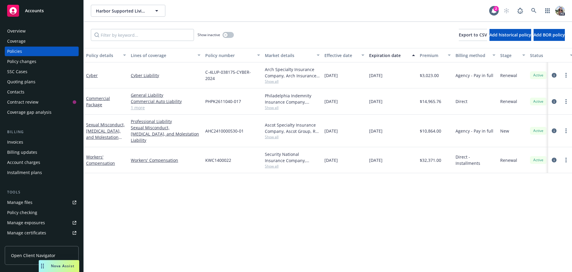
scroll to position [137, 0]
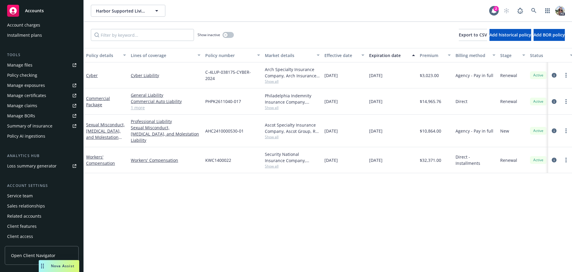
click at [23, 196] on div "Service team" at bounding box center [20, 196] width 26 height 10
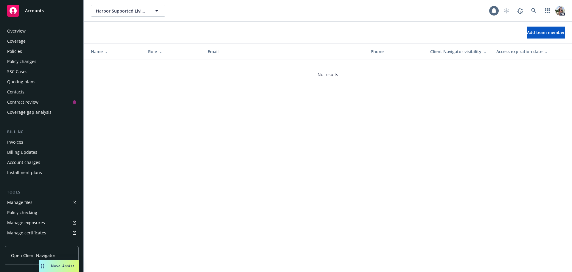
scroll to position [137, 0]
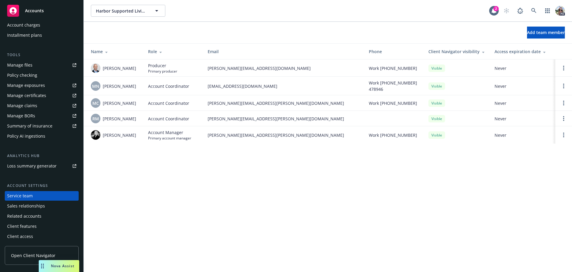
click at [32, 10] on span "Accounts" at bounding box center [34, 10] width 19 height 5
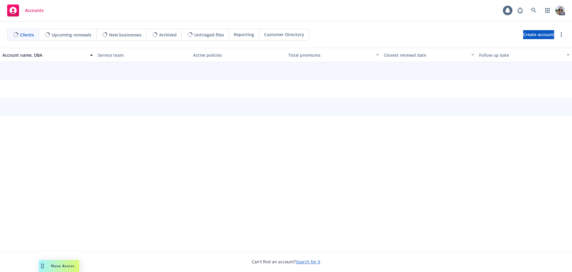
click at [239, 29] on div "Reporting" at bounding box center [244, 34] width 30 height 11
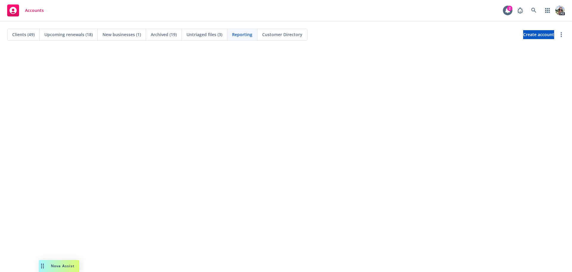
click at [22, 34] on span "Clients (49)" at bounding box center [23, 34] width 22 height 6
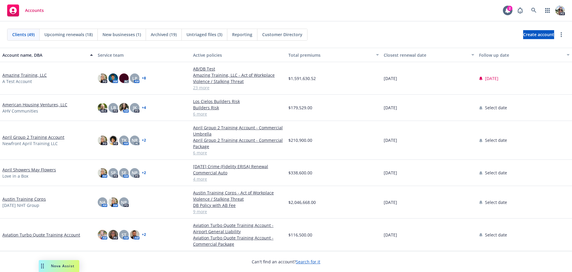
click at [23, 74] on link "Amazing Training, LLC" at bounding box center [24, 75] width 44 height 6
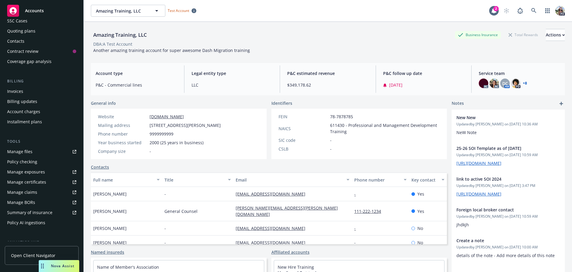
scroll to position [60, 0]
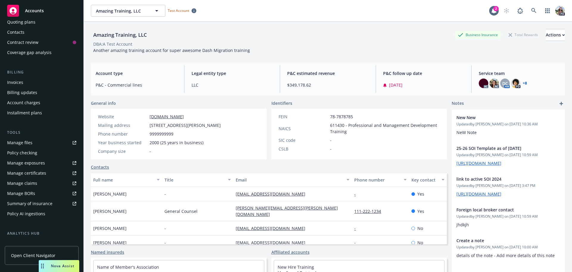
click at [20, 152] on div "Policy checking" at bounding box center [22, 153] width 30 height 10
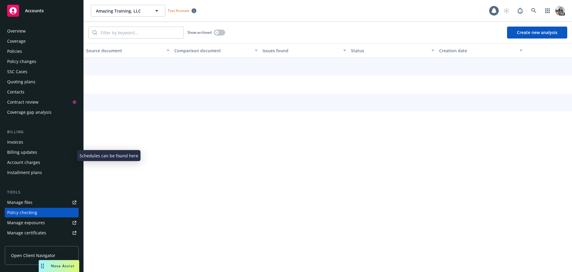
scroll to position [67, 0]
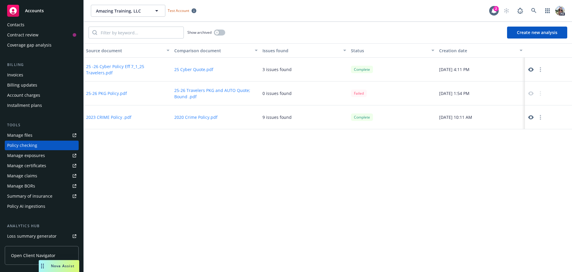
click at [529, 29] on button "Create new analysis" at bounding box center [537, 33] width 60 height 12
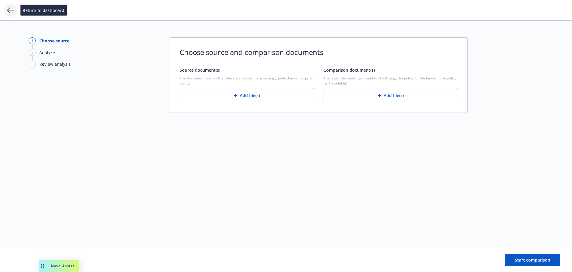
click at [8, 10] on icon at bounding box center [10, 9] width 7 height 5
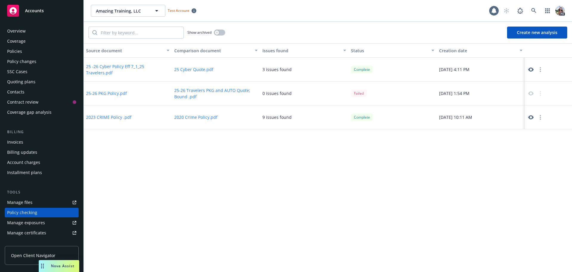
scroll to position [67, 0]
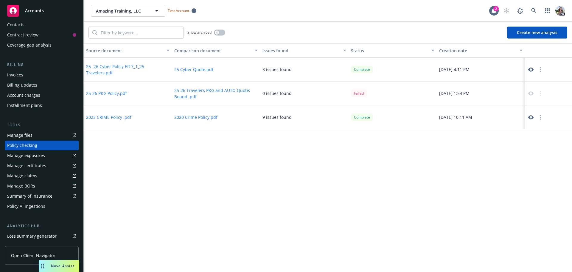
click at [43, 10] on span "Accounts" at bounding box center [34, 10] width 19 height 5
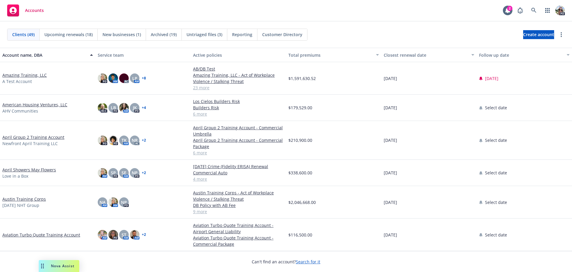
click at [27, 75] on link "Amazing Training, LLC" at bounding box center [24, 75] width 44 height 6
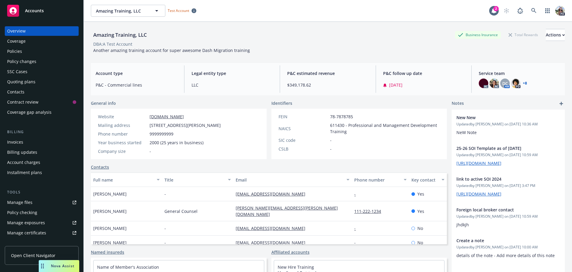
click at [14, 55] on div "Policies" at bounding box center [14, 52] width 15 height 10
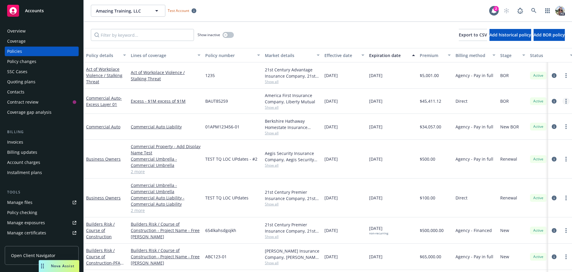
click at [563, 98] on link "more" at bounding box center [566, 101] width 7 height 7
click at [95, 76] on link "Act of Workplace Violence / Stalking Threat" at bounding box center [104, 75] width 36 height 18
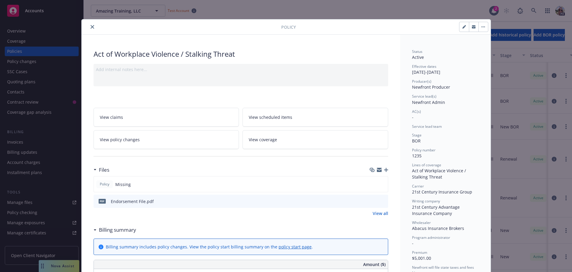
click at [473, 28] on icon "button" at bounding box center [474, 27] width 4 height 2
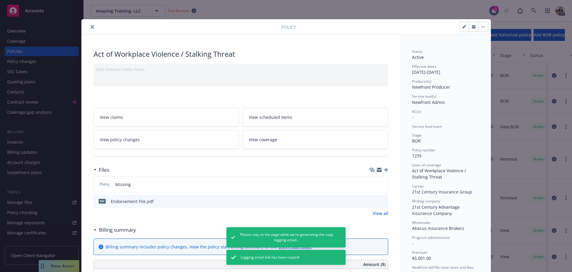
click at [472, 28] on icon "button" at bounding box center [474, 27] width 4 height 2
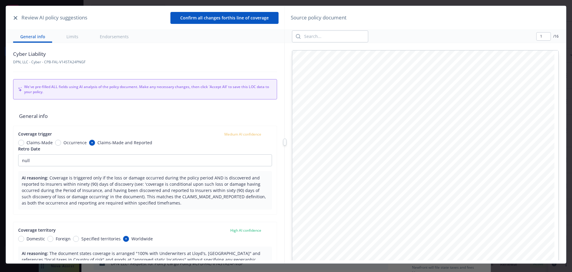
click at [18, 19] on button "button" at bounding box center [15, 17] width 7 height 7
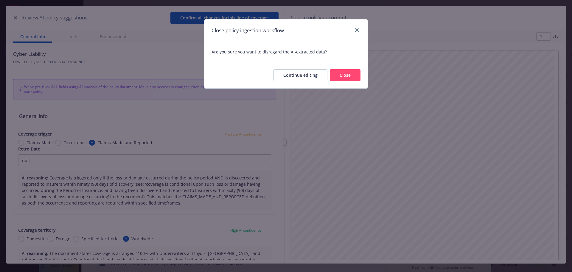
click at [348, 75] on button "Close" at bounding box center [345, 75] width 31 height 12
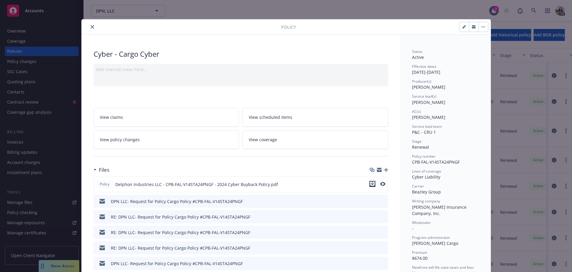
click at [370, 184] on icon "download file" at bounding box center [372, 183] width 5 height 5
click at [62, 266] on div "Policy Cyber - Cargo Cyber Add internal notes here... View claims View schedule…" at bounding box center [286, 136] width 572 height 272
click at [42, 266] on div "Policy Cyber - Cargo Cyber Add internal notes here... View claims View schedule…" at bounding box center [286, 136] width 572 height 272
click at [89, 26] on button "close" at bounding box center [92, 26] width 7 height 7
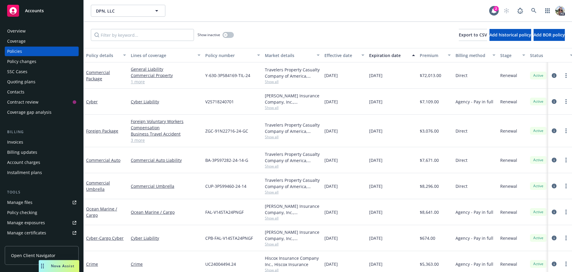
click at [42, 267] on icon "Drag to move" at bounding box center [42, 265] width 3 height 5
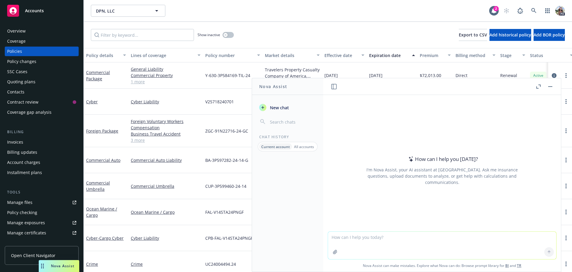
click at [348, 236] on textarea at bounding box center [442, 244] width 228 height 27
paste textarea "CYBER RESULTANT CARGO DAMAGE INSURANCE"
drag, startPoint x: 543, startPoint y: 234, endPoint x: 482, endPoint y: 238, distance: 60.4
click at [482, 238] on textarea "Explain to me what a CYBER RESULTANT CARGO DAMAGE INSURANCE policy is in the mo…" at bounding box center [442, 245] width 228 height 28
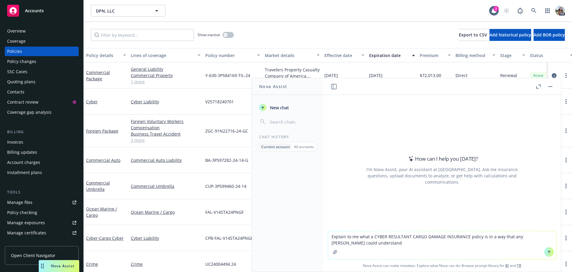
type textarea "Explain to me what a CYBER RESULTANT CARGO DAMAGE INSURANCE policy is in a way …"
click at [548, 248] on button at bounding box center [550, 252] width 10 height 10
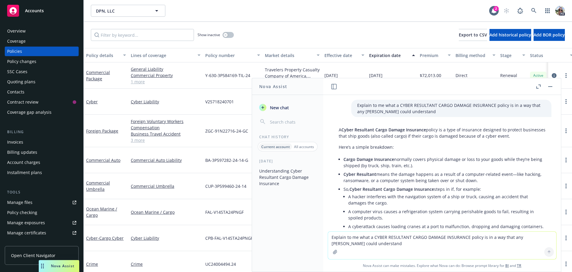
click at [549, 86] on rect "button" at bounding box center [551, 86] width 4 height 1
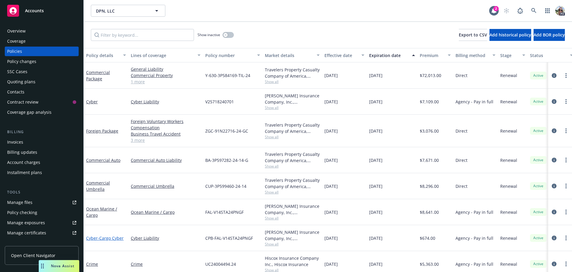
click at [93, 238] on link "Cyber - Cargo Cyber" at bounding box center [105, 238] width 38 height 6
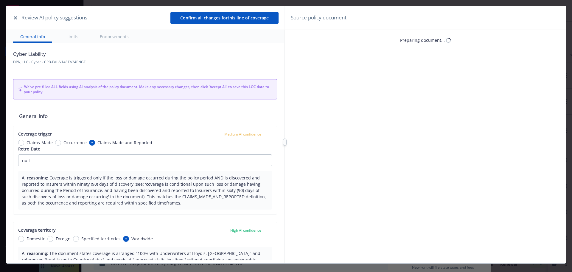
click at [15, 18] on icon "button" at bounding box center [16, 18] width 4 height 4
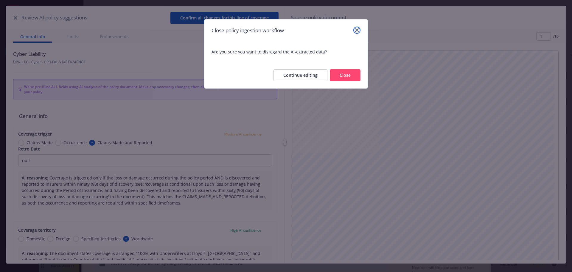
click at [358, 29] on icon "close" at bounding box center [357, 30] width 4 height 4
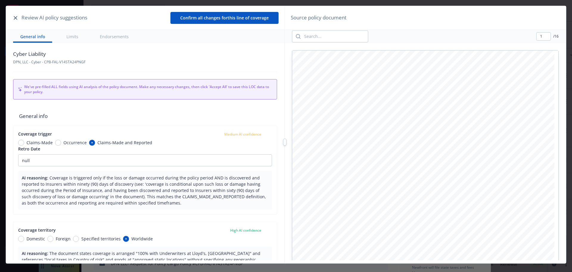
click at [15, 18] on icon "button" at bounding box center [16, 18] width 4 height 4
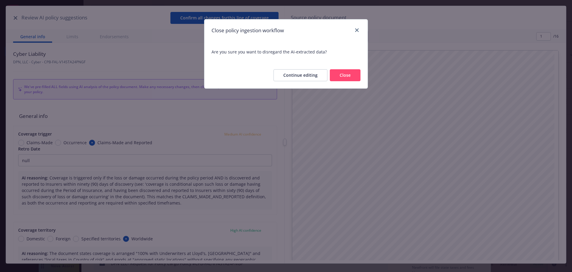
click at [338, 76] on button "Close" at bounding box center [345, 75] width 31 height 12
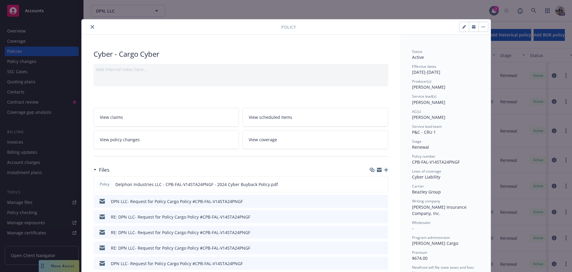
click at [92, 26] on icon "close" at bounding box center [93, 27] width 4 height 4
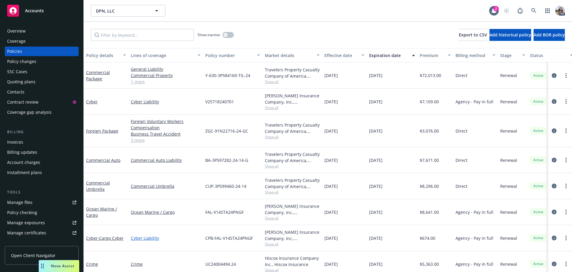
click at [136, 238] on link "Cyber Liability" at bounding box center [166, 238] width 70 height 6
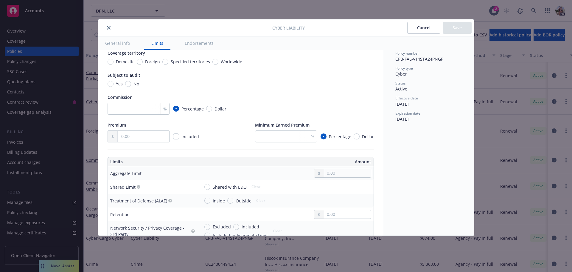
scroll to position [89, 0]
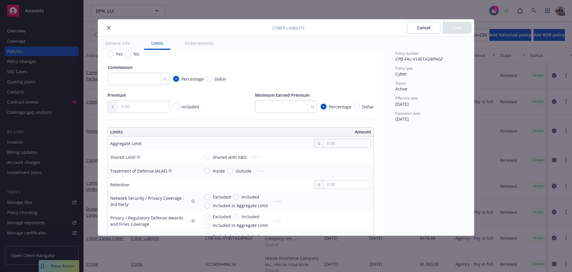
click at [47, 267] on div "Cyber Liability Cancel Save General info Limits Endorsements Display name Cover…" at bounding box center [286, 136] width 572 height 272
click at [41, 266] on div "Cyber Liability Cancel Save General info Limits Endorsements Display name Cover…" at bounding box center [286, 136] width 572 height 272
click at [109, 28] on icon "close" at bounding box center [109, 28] width 4 height 4
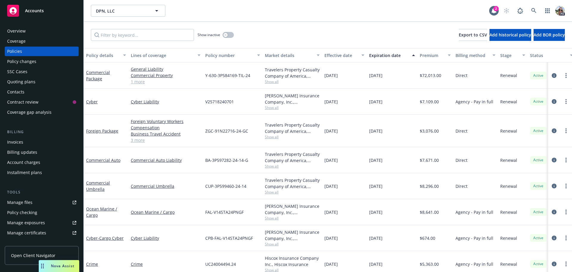
click at [43, 265] on icon "Drag to move" at bounding box center [42, 265] width 3 height 5
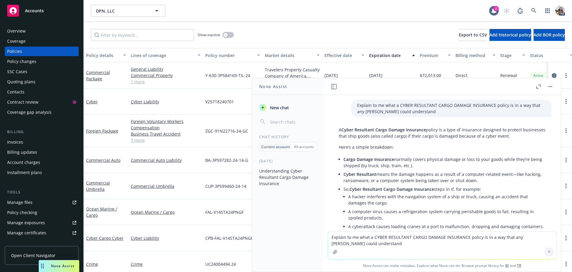
click at [432, 235] on textarea "Explain to me what a CYBER RESULTANT CARGO DAMAGE INSURANCE policy is in a way …" at bounding box center [442, 244] width 228 height 27
type textarea "is this policy typically considered a cargo or marine policy? or is it consider…"
click at [547, 252] on icon at bounding box center [549, 252] width 4 height 4
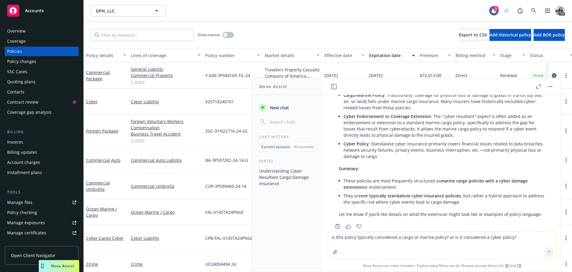
scroll to position [230, 0]
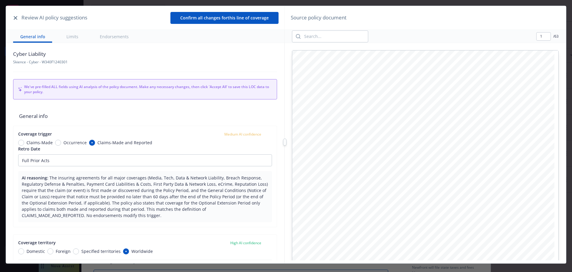
type textarea "x"
click at [15, 16] on icon "button" at bounding box center [16, 18] width 4 height 4
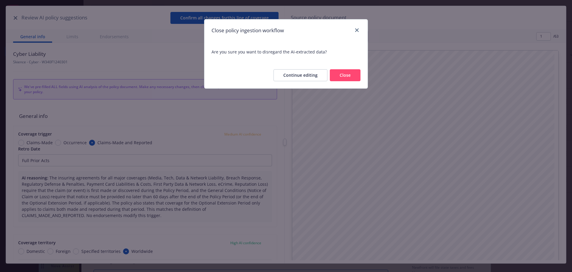
click at [352, 75] on button "Close" at bounding box center [345, 75] width 31 height 12
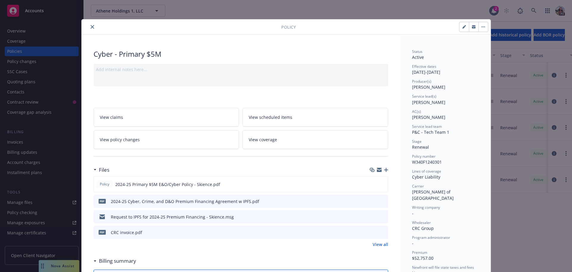
click at [91, 27] on icon "close" at bounding box center [93, 27] width 4 height 4
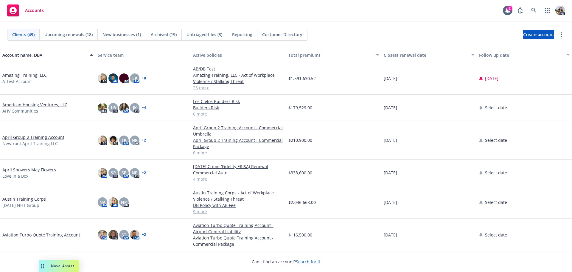
click at [28, 75] on link "Amazing Training, LLC" at bounding box center [24, 75] width 44 height 6
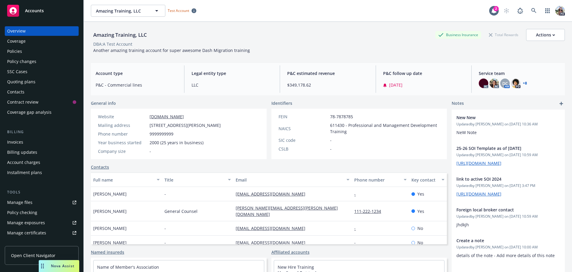
click at [31, 255] on span "Open Client Navigator" at bounding box center [33, 255] width 44 height 6
click at [16, 61] on div "Policy changes" at bounding box center [21, 62] width 29 height 10
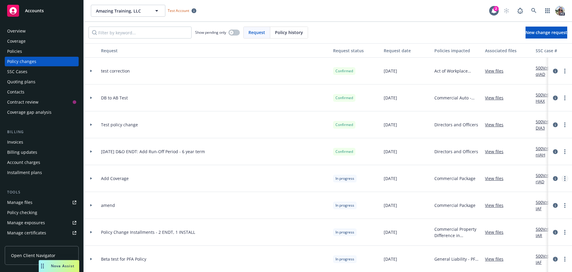
click at [562, 177] on link "more" at bounding box center [565, 178] width 7 height 7
click at [482, 226] on link "Resume workflow" at bounding box center [513, 226] width 102 height 12
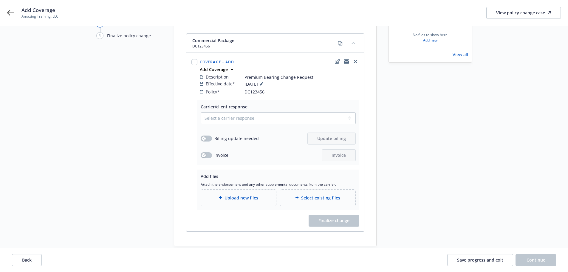
scroll to position [80, 0]
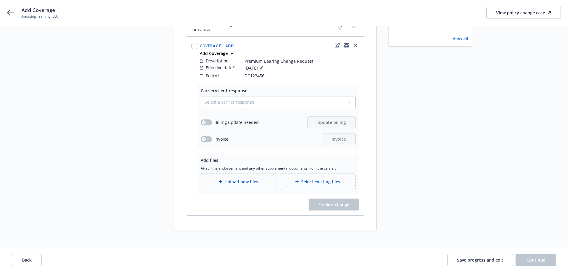
click at [223, 178] on div "Upload new files" at bounding box center [239, 181] width 66 height 7
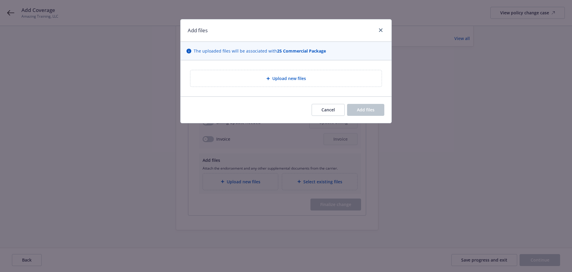
click at [302, 74] on div "Upload new files" at bounding box center [286, 78] width 191 height 16
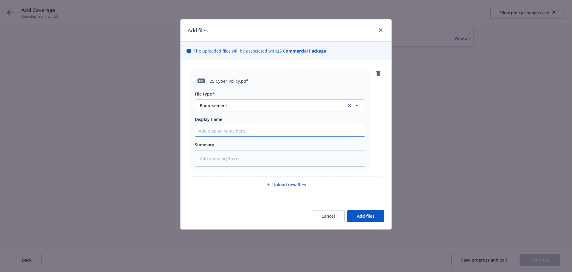
click at [211, 131] on input "Display name" at bounding box center [280, 130] width 170 height 11
type textarea "x"
type input "2"
type textarea "x"
type input "25"
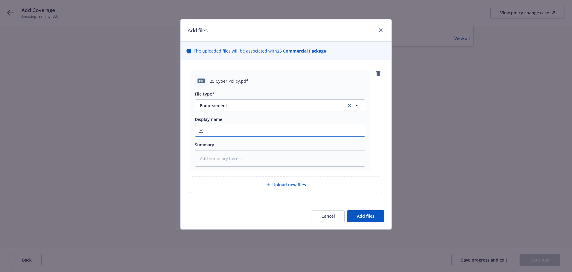
type textarea "x"
type input "25"
type textarea "x"
type input "25"
type textarea "x"
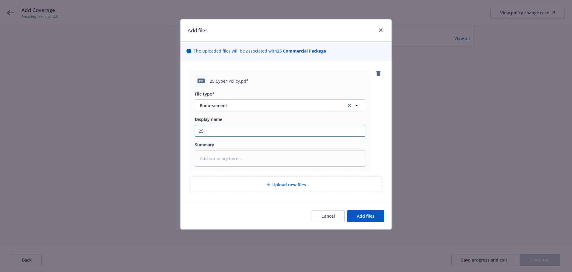
type input "25 E"
type textarea "x"
type input "25 EN"
type textarea "x"
type input "25 END"
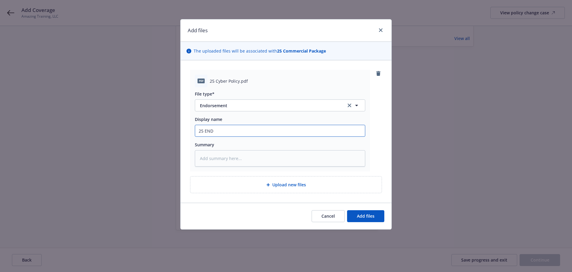
type textarea "x"
type input "25 ENDT"
type textarea "x"
type input "25 ENDT"
type textarea "x"
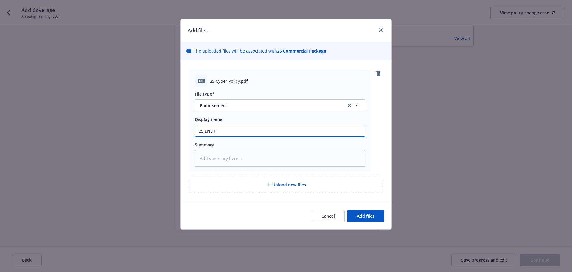
type input "25 ENDT T"
type textarea "x"
type input "25 ENDT T^"
type textarea "x"
type input "25 ENDT T^E"
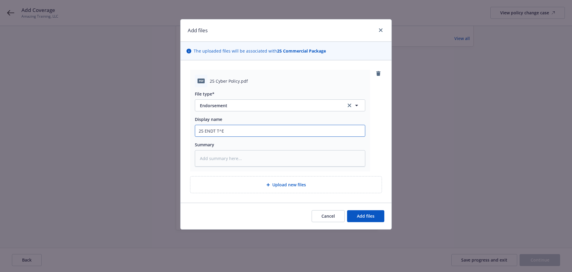
type textarea "x"
type input "25 ENDT T^E"
type textarea "x"
type input "25 ENDT T^"
type textarea "x"
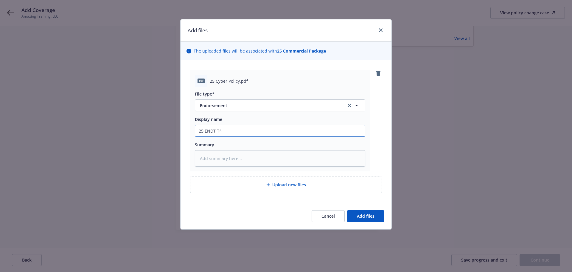
type input "25 ENDT T"
type textarea "x"
type input "25 ENDT TE"
type textarea "x"
type input "25 ENDT TES"
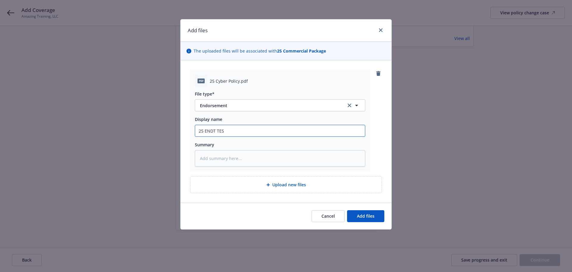
type textarea "x"
type input "25 ENDT TEST"
type textarea "x"
type input "25 ENDT TEST"
type textarea "x"
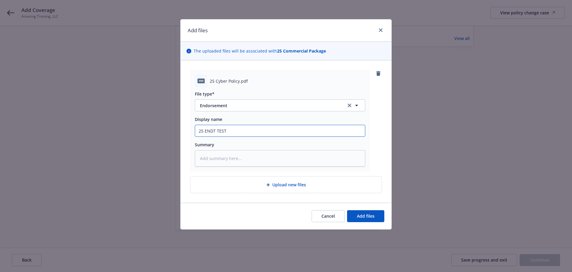
type input "25 ENDT TEST f"
type textarea "x"
type input "25 ENDT TEST fr"
type textarea "x"
type input "25 ENDT TEST f"
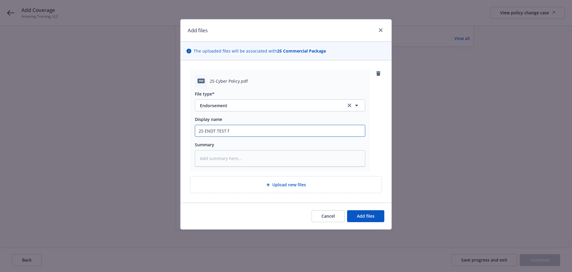
type textarea "x"
type input "25 ENDT TEST fo"
type textarea "x"
type input "25 ENDT TEST for"
type textarea "x"
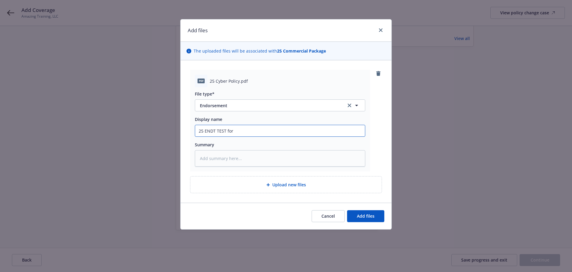
type input "25 ENDT TEST for"
type textarea "x"
type input "25 ENDT TEST for C"
type textarea "x"
type input "25 ENDT TEST for Cl"
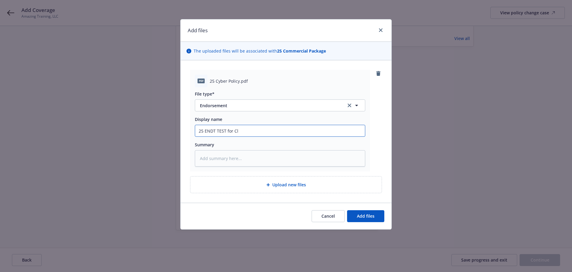
type textarea "x"
type input "25 ENDT TEST for Cli"
type textarea "x"
type input "25 ENDT TEST for Clie"
type textarea "x"
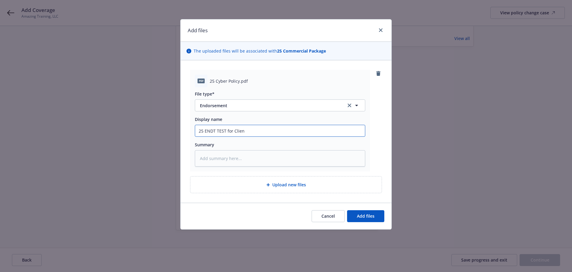
type input "25 ENDT TEST for Client"
type textarea "x"
type input "25 ENDT TEST for Client"
type textarea "x"
type input "25 ENDT TEST for Client Na"
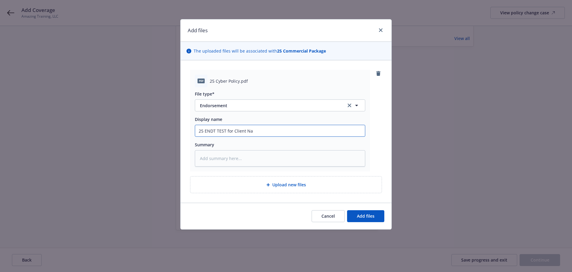
type textarea "x"
type input "25 ENDT TEST for Client Nav"
click at [367, 214] on span "Add files" at bounding box center [366, 216] width 18 height 6
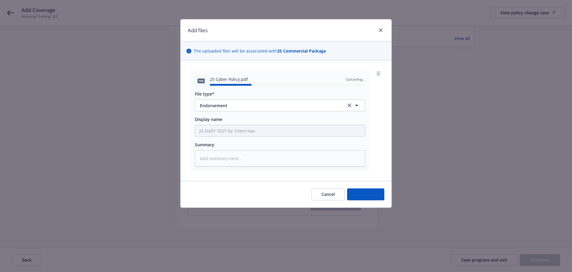
type textarea "x"
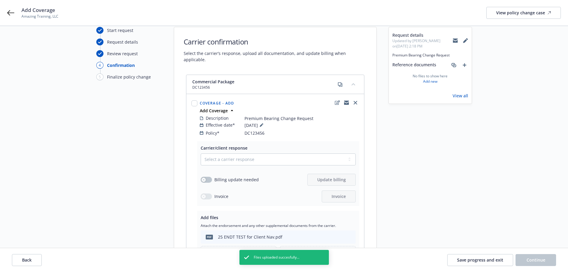
scroll to position [21, 0]
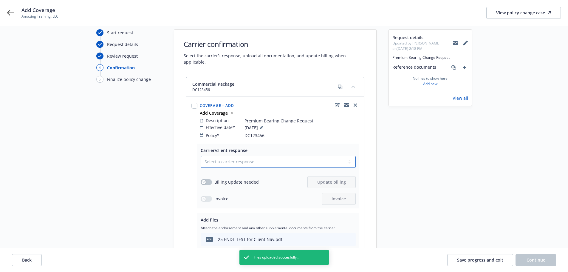
drag, startPoint x: 243, startPoint y: 156, endPoint x: 249, endPoint y: 159, distance: 5.9
click at [243, 156] on select "Select a carrier response Accepted Accepted with revision No endorsement needed…" at bounding box center [278, 162] width 155 height 12
select select "ACCEPTED"
click at [201, 156] on select "Select a carrier response Accepted Accepted with revision No endorsement needed…" at bounding box center [278, 162] width 155 height 12
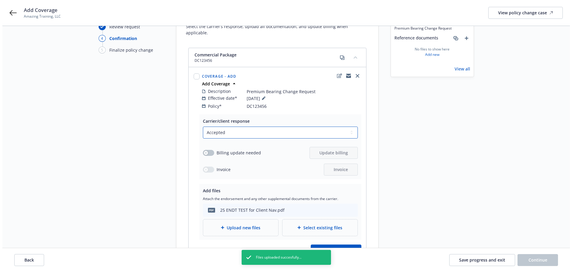
scroll to position [96, 0]
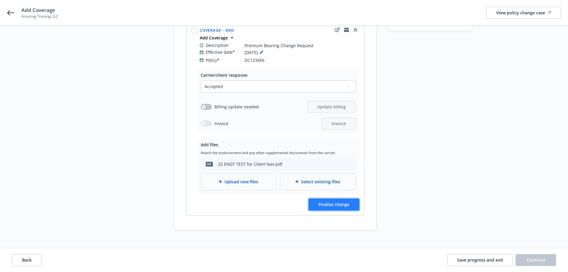
click at [325, 202] on button "Finalize change" at bounding box center [334, 204] width 51 height 12
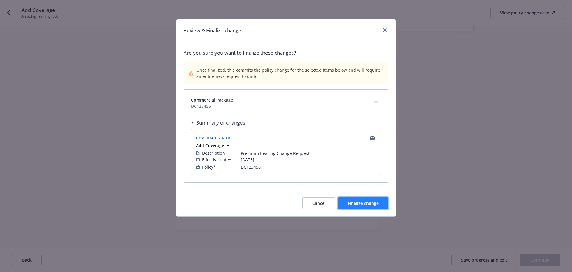
click at [360, 204] on span "Finalize change" at bounding box center [363, 203] width 31 height 6
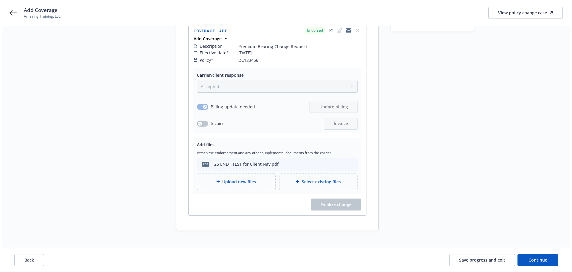
scroll to position [0, 0]
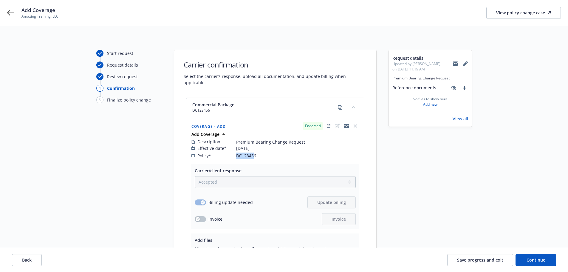
drag, startPoint x: 254, startPoint y: 151, endPoint x: 238, endPoint y: 146, distance: 16.7
click at [233, 152] on div "Policy* DC123456" at bounding box center [275, 155] width 168 height 6
drag, startPoint x: 257, startPoint y: 149, endPoint x: 236, endPoint y: 153, distance: 20.5
click at [236, 153] on div "Description Premium Bearing Change Request Effective date* [DATE] Policy* DC123…" at bounding box center [275, 148] width 170 height 23
copy span "DC123456"
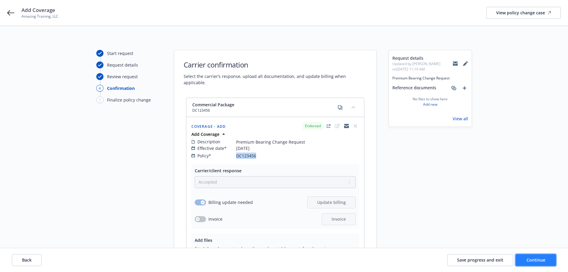
click at [537, 259] on span "Continue" at bounding box center [536, 260] width 19 height 6
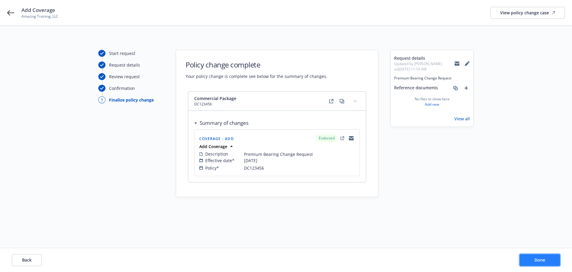
click at [537, 258] on span "Done" at bounding box center [540, 260] width 11 height 6
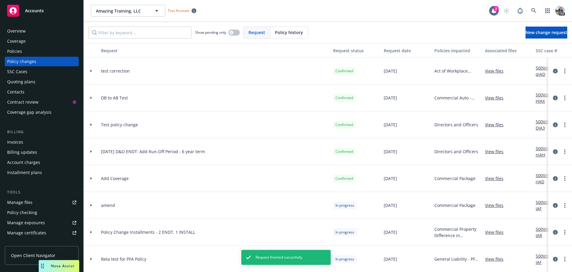
click at [24, 255] on span "Open Client Navigator" at bounding box center [33, 255] width 44 height 6
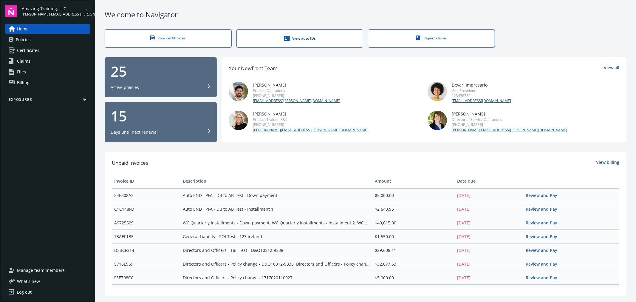
click at [30, 41] on span "Policies" at bounding box center [23, 40] width 15 height 10
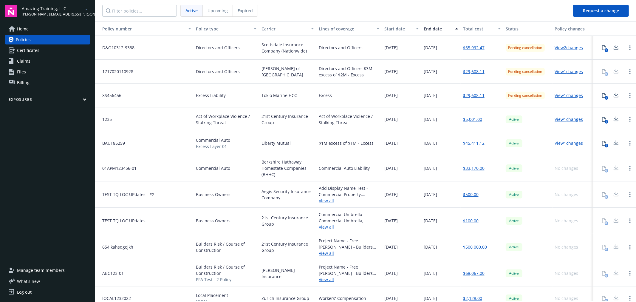
click at [558, 46] on link "View 2 changes" at bounding box center [569, 48] width 28 height 6
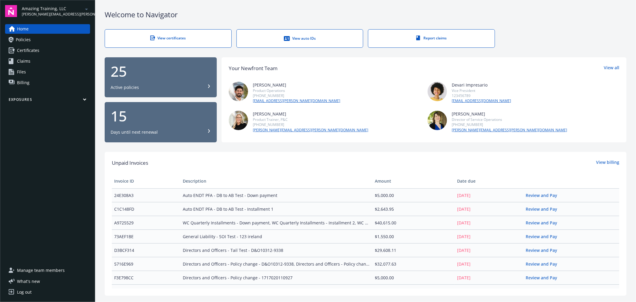
click at [28, 36] on span "Policies" at bounding box center [23, 40] width 15 height 10
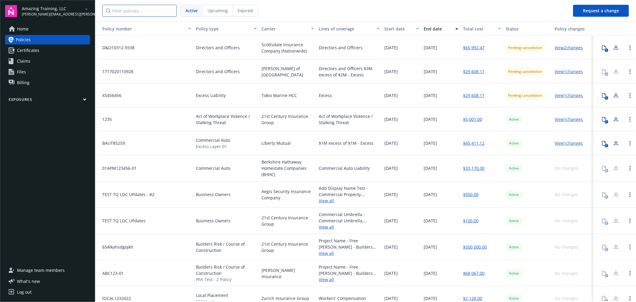
click at [141, 13] on input "Filter policies..." at bounding box center [139, 11] width 75 height 12
paste input "DC123456"
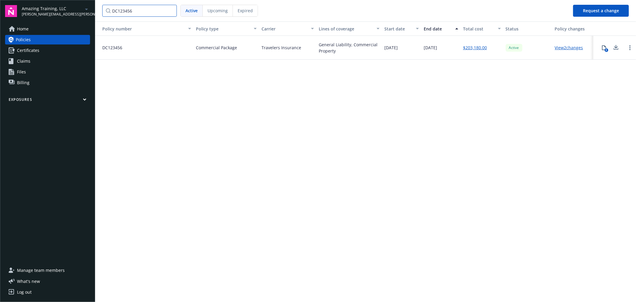
type input "DC123456"
click at [561, 46] on link "View 2 changes" at bounding box center [569, 48] width 28 height 6
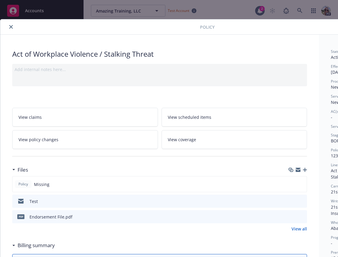
click at [305, 170] on icon "button" at bounding box center [305, 170] width 4 height 4
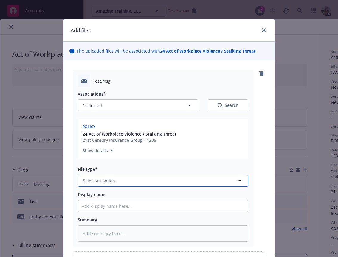
click at [106, 179] on span "Select an option" at bounding box center [99, 180] width 32 height 6
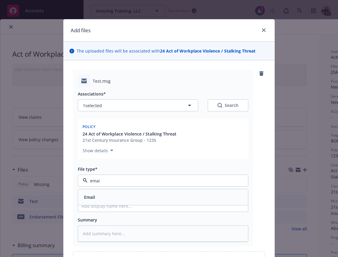
type input "email"
click at [86, 203] on input "Display name" at bounding box center [163, 205] width 170 height 11
type textarea "x"
type input "D"
type textarea "x"
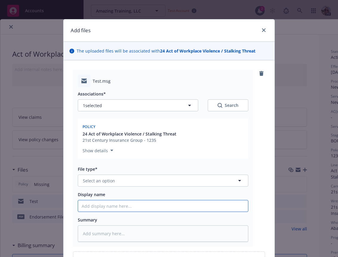
type textarea "x"
type input "co"
type textarea "x"
type input "com"
type textarea "x"
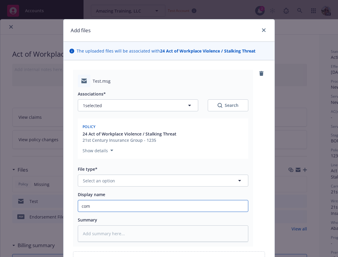
type input "comm"
type textarea "x"
type input "comms"
type textarea "x"
type input "comms"
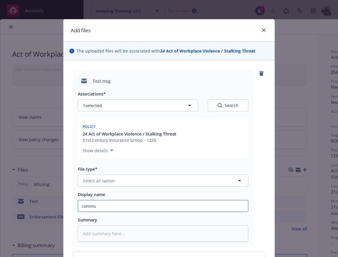
type textarea "x"
type input "comms wi"
type textarea "x"
type input "comms wit"
type textarea "x"
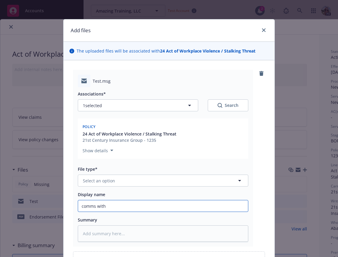
type input "comms with"
type textarea "x"
type input "comms with U"
type textarea "x"
type input "comms with UW"
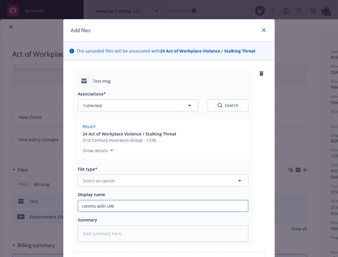
type textarea "x"
type input "comms with UW"
type textarea "x"
type input "comms with UW R"
type textarea "x"
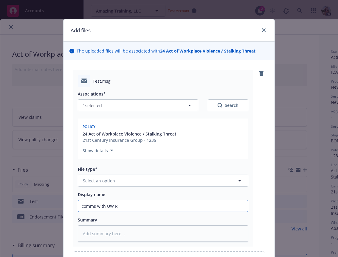
type input "comms with UW RE"
type textarea "x"
type input "comms with UW RE"
type textarea "x"
type input "comms with UW RE n"
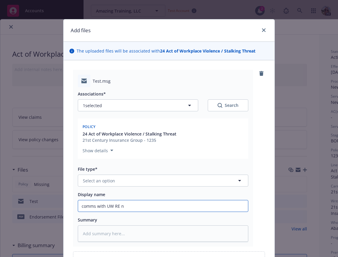
type textarea "x"
type input "comms with UW RE ne"
type textarea "x"
type input "comms with UW RE new"
type textarea "x"
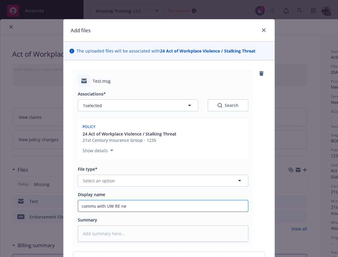
type input "comms with UW RE neq"
type textarea "x"
type input "comms with UW RE nequ"
type textarea "x"
type input "comms with UW RE neq"
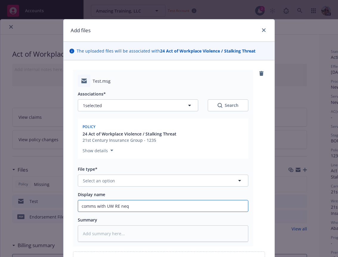
type textarea "x"
type input "comms with UW RE ne"
type textarea "x"
type input "comms with UW RE nego"
type textarea "x"
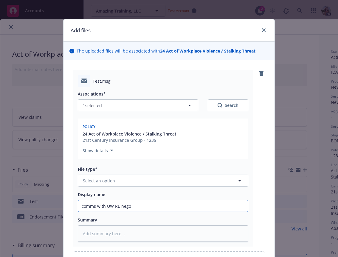
type input "comms with UW RE negot"
type textarea "x"
type input "comms with UW RE negoti"
type textarea "x"
type input "comms with UW RE negotiat"
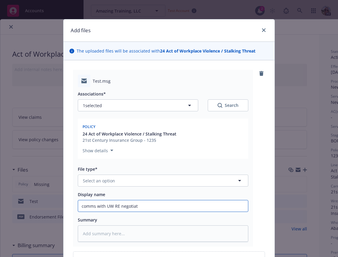
type textarea "x"
type input "comms with UW RE negotiati"
type textarea "x"
type input "comms with UW RE negotiatin"
type textarea "x"
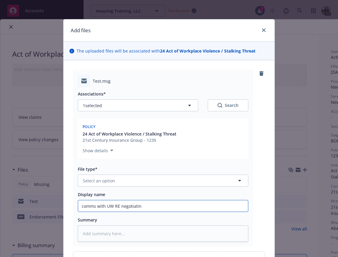
type input "comms with UW RE negotiating"
type textarea "x"
type input "comms with UW RE negotiating p"
type textarea "x"
type input "comms with UW RE negotiating pr"
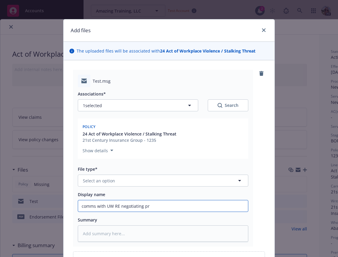
type textarea "x"
type input "comms with UW RE negotiating prem"
type textarea "x"
type input "comms with UW RE negotiating premi"
type textarea "x"
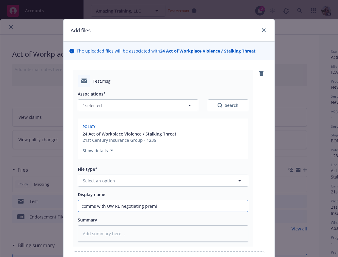
type input "comms with UW RE negotiating premiu"
type textarea "x"
type input "comms with UW RE negotiating premiums"
type textarea "x"
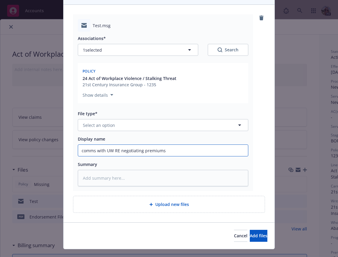
scroll to position [67, 0]
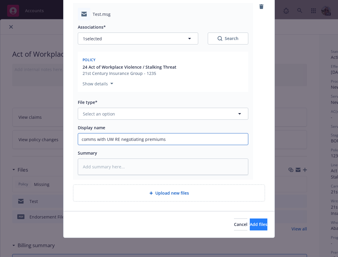
type input "comms with UW RE negotiating premiums"
click at [250, 227] on span "Add files" at bounding box center [259, 224] width 18 height 6
type textarea "x"
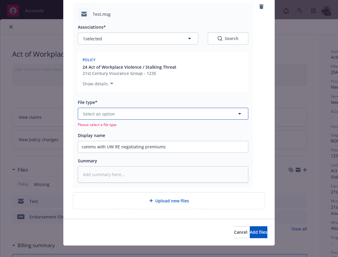
click at [107, 115] on span "Select an option" at bounding box center [99, 114] width 32 height 6
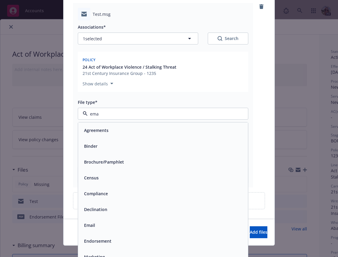
type input "emai"
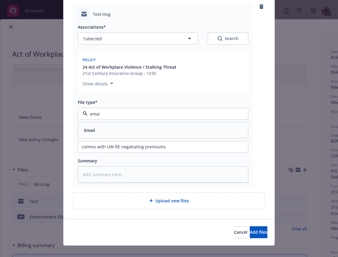
click at [91, 127] on div "Email" at bounding box center [89, 130] width 15 height 9
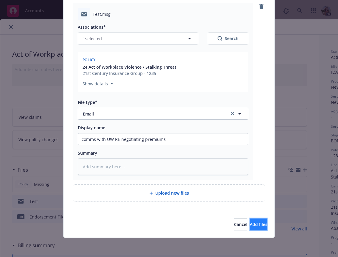
click at [250, 222] on span "Add files" at bounding box center [259, 224] width 18 height 6
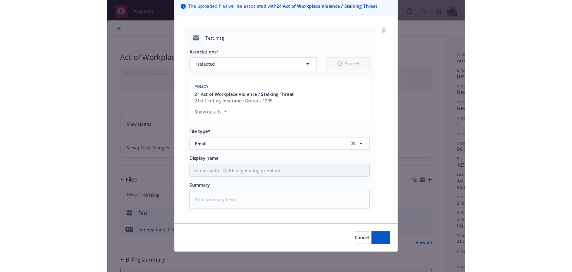
scroll to position [45, 0]
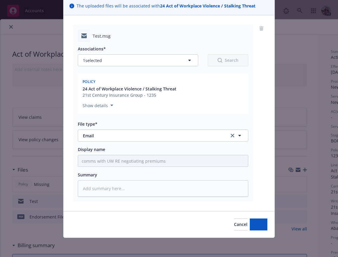
type textarea "x"
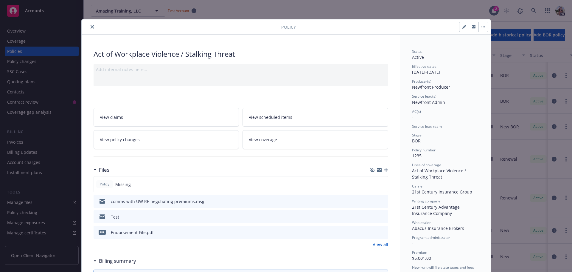
click at [92, 26] on button "close" at bounding box center [92, 26] width 7 height 7
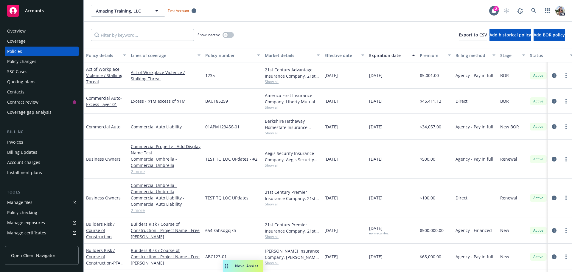
click at [89, 26] on div "Show inactive Export to CSV Add historical policy Add BOR policy" at bounding box center [328, 35] width 489 height 26
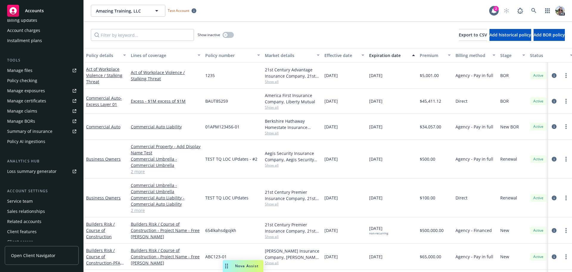
scroll to position [137, 0]
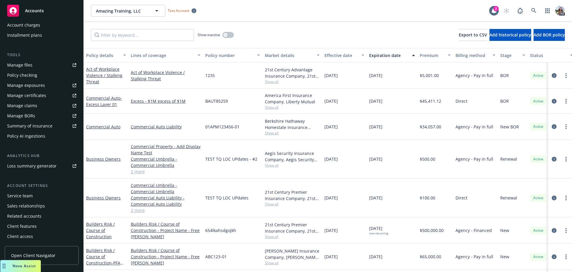
drag, startPoint x: 225, startPoint y: 266, endPoint x: -29, endPoint y: 273, distance: 253.9
click at [0, 271] on html "Accounts Overview Coverage Policies Policy changes SSC Cases Quoting plans Cont…" at bounding box center [286, 136] width 572 height 272
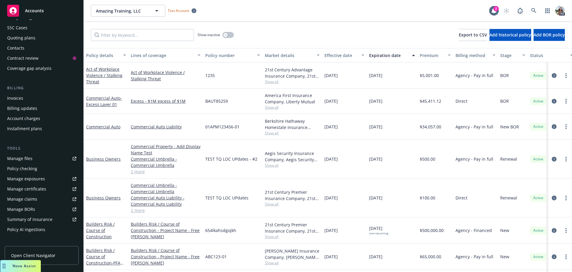
scroll to position [0, 0]
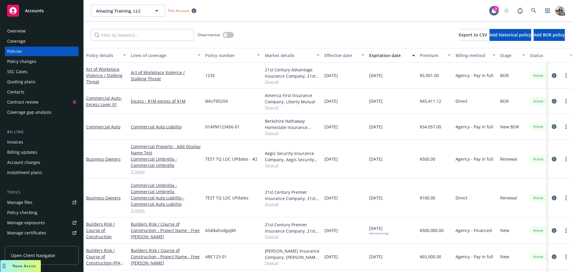
click at [19, 62] on div "Policy changes" at bounding box center [21, 62] width 29 height 10
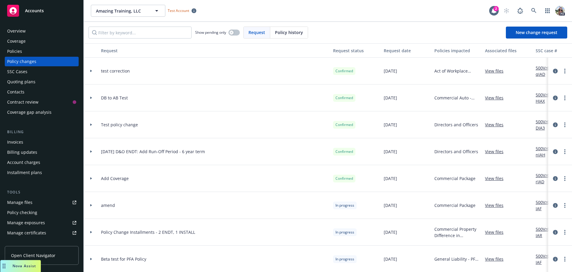
click at [42, 10] on span "Accounts" at bounding box center [34, 10] width 19 height 5
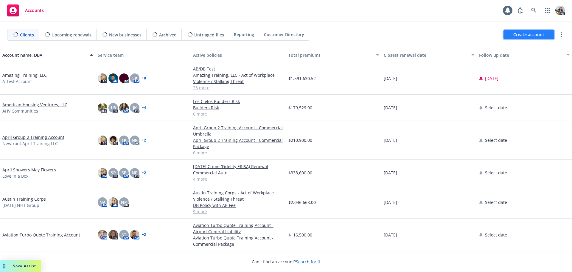
click at [525, 36] on span "Create account" at bounding box center [529, 34] width 31 height 11
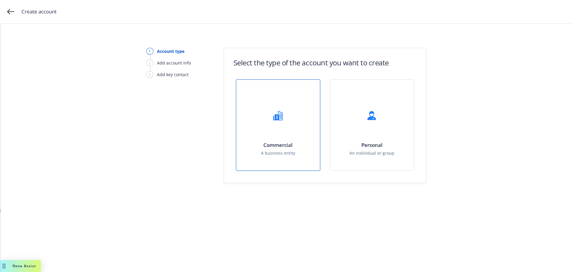
click at [280, 122] on div at bounding box center [278, 115] width 24 height 24
select select "US"
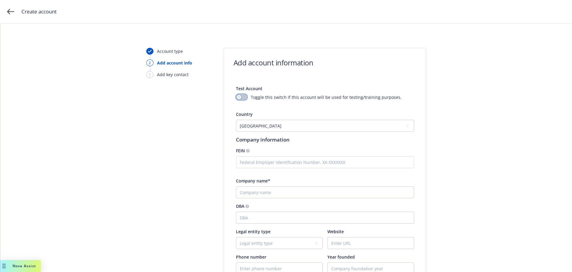
click at [238, 97] on icon "button" at bounding box center [239, 97] width 2 height 2
click at [245, 192] on input "Company name*" at bounding box center [325, 192] width 178 height 12
type input "PETAG Group Training Account"
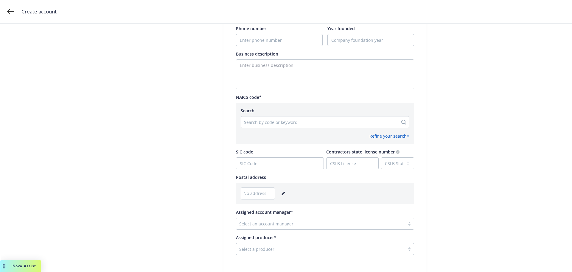
scroll to position [239, 0]
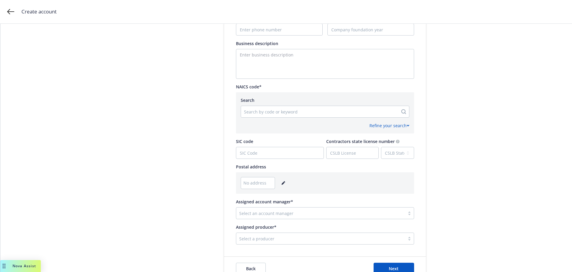
click at [268, 112] on div at bounding box center [319, 111] width 151 height 7
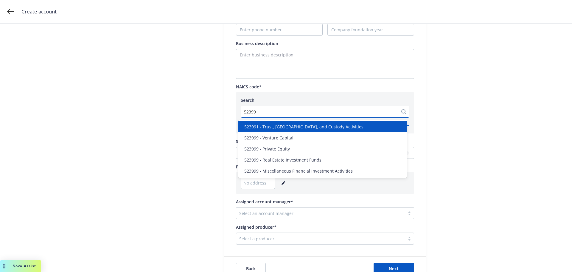
type input "523999"
click at [268, 126] on span "523999 - Venture Capital" at bounding box center [268, 126] width 49 height 6
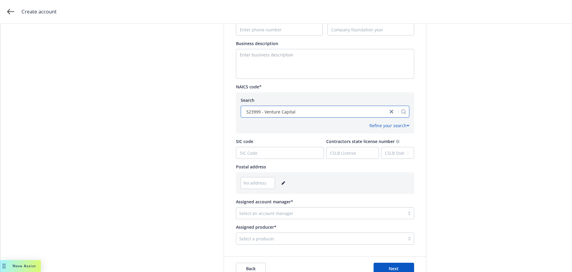
click at [253, 183] on span "No address" at bounding box center [255, 182] width 23 height 6
click at [282, 183] on icon "editPencil" at bounding box center [283, 183] width 3 height 3
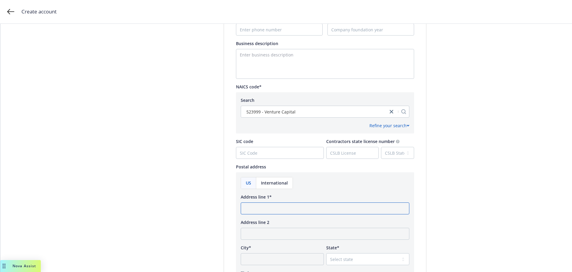
click at [264, 205] on input "Address line 1*" at bounding box center [325, 208] width 169 height 12
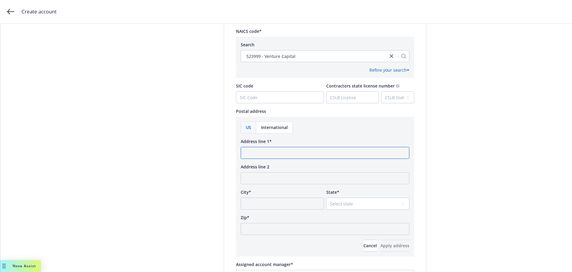
scroll to position [298, 0]
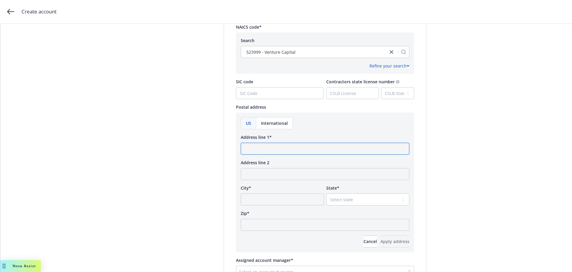
paste input "1460 Broadway New York, NY 10036"
type input "1460 Broadway New York, NY 10036"
click at [249, 223] on input "Zip*" at bounding box center [325, 225] width 169 height 12
type input "10036"
click at [247, 199] on input "City*" at bounding box center [282, 199] width 83 height 12
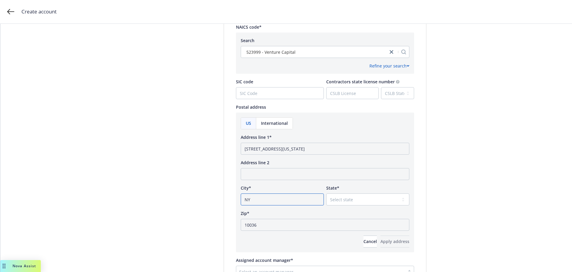
type input "NY"
click at [257, 172] on input "Address line 2" at bounding box center [325, 174] width 169 height 12
type input "New York"
drag, startPoint x: 324, startPoint y: 151, endPoint x: 273, endPoint y: 152, distance: 50.4
click at [273, 152] on input "1460 Broadway New York, NY 10036" at bounding box center [325, 149] width 169 height 12
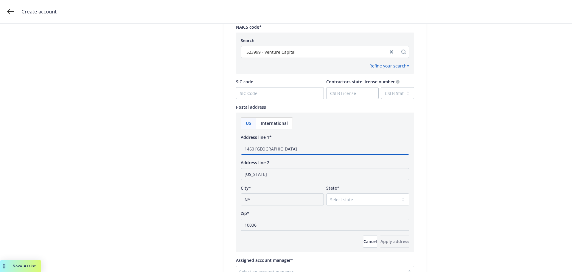
type input "1460 Broadway"
drag, startPoint x: 261, startPoint y: 199, endPoint x: 225, endPoint y: 205, distance: 35.7
click at [225, 205] on div "Test Account Toggle this switch if this account will be used for testing/traini…" at bounding box center [325, 41] width 202 height 521
drag, startPoint x: 264, startPoint y: 175, endPoint x: 215, endPoint y: 177, distance: 49.0
click at [215, 177] on div "Account type 2 Add account info 3 Add key contact Add account information Test …" at bounding box center [286, 44] width 558 height 589
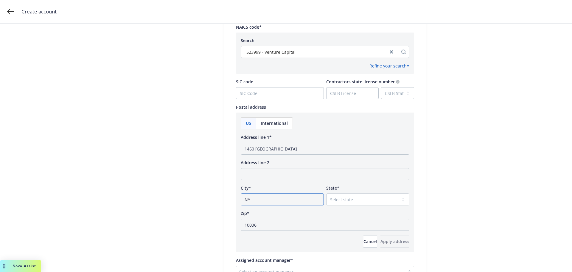
drag, startPoint x: 256, startPoint y: 201, endPoint x: 232, endPoint y: 202, distance: 23.9
click at [232, 202] on div "Test Account Toggle this switch if this account will be used for testing/traini…" at bounding box center [325, 41] width 202 height 521
paste input "ew York"
type input "New York"
click at [371, 199] on select "Select state Alabama Alaska American Samoa Arizona Arkansas Baker Island Califo…" at bounding box center [367, 199] width 83 height 12
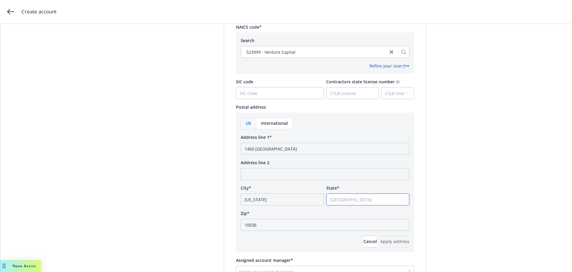
click at [326, 193] on select "Select state Alabama Alaska American Samoa Arizona Arkansas Baker Island Califo…" at bounding box center [367, 199] width 83 height 12
click at [364, 201] on select "Select state Alabama Alaska American Samoa Arizona Arkansas Baker Island Califo…" at bounding box center [367, 199] width 83 height 12
select select "NY"
click at [326, 193] on select "Select state Alabama Alaska American Samoa Arizona Arkansas Baker Island Califo…" at bounding box center [367, 199] width 83 height 12
click at [381, 241] on button "Apply address" at bounding box center [395, 241] width 29 height 12
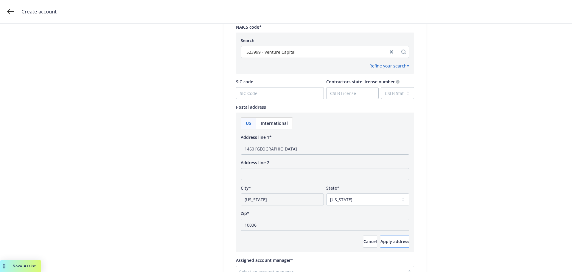
scroll to position [278, 0]
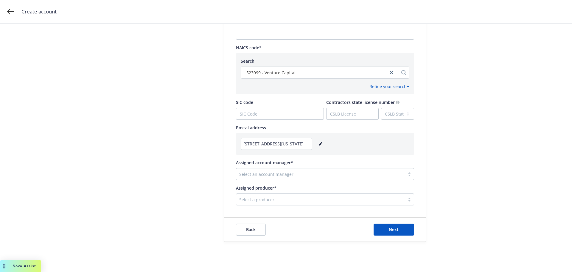
click at [250, 174] on div at bounding box center [320, 173] width 163 height 7
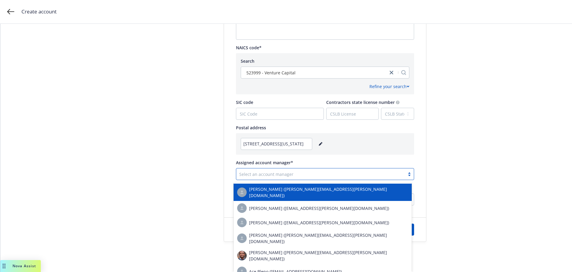
click at [308, 160] on div "Assigned account manager*" at bounding box center [325, 162] width 178 height 6
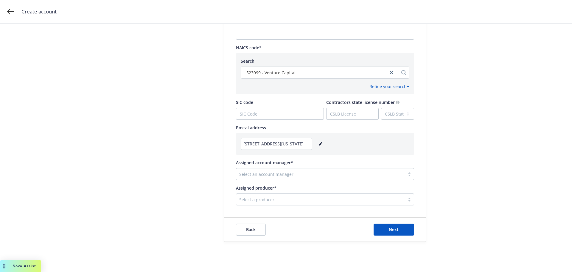
click at [258, 199] on div at bounding box center [320, 199] width 163 height 7
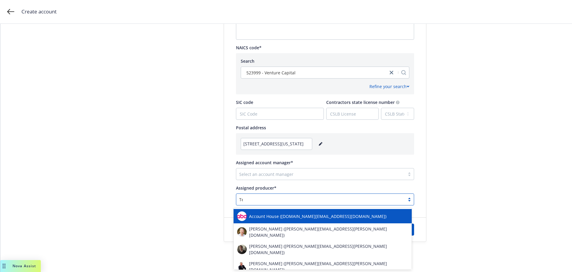
type input "Test"
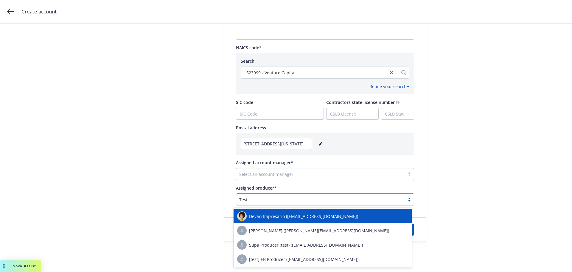
click at [254, 216] on span "Devari Impresario (test.producer@newfront.com)" at bounding box center [303, 216] width 109 height 6
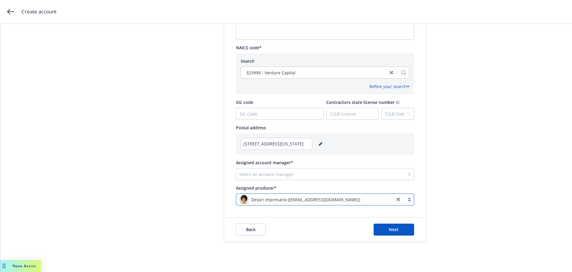
click at [250, 171] on div at bounding box center [320, 173] width 163 height 7
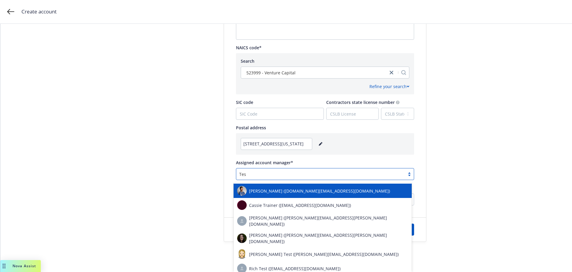
type input "Test"
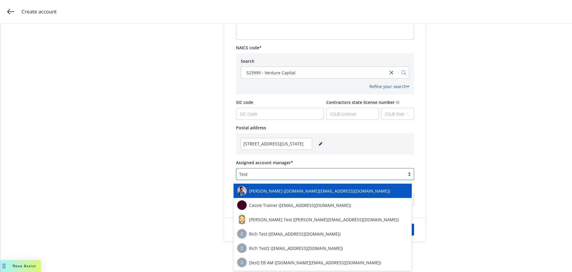
click at [252, 191] on span "Andre Mohr (test.am@newfront.com)" at bounding box center [319, 191] width 141 height 6
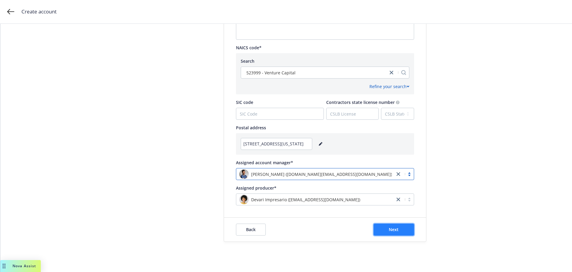
click at [391, 230] on span "Next" at bounding box center [394, 229] width 10 height 6
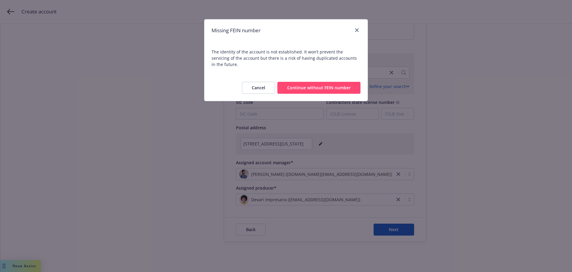
click at [314, 82] on button "Continue without FEIN number" at bounding box center [319, 88] width 83 height 12
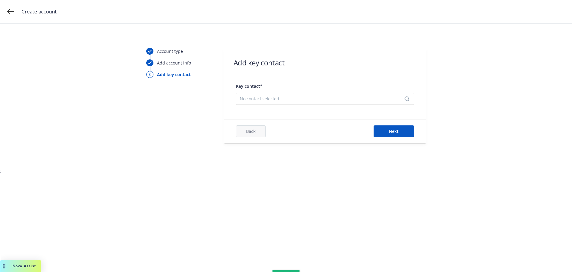
scroll to position [0, 0]
click at [245, 96] on span "No contact selected" at bounding box center [323, 98] width 166 height 6
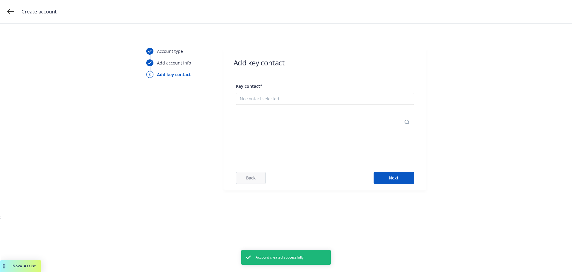
click at [315, 130] on button "Add new contact" at bounding box center [325, 128] width 171 height 12
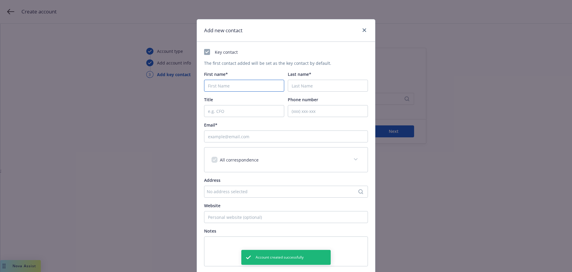
click at [219, 85] on input "First name*" at bounding box center [244, 86] width 80 height 12
type input "key"
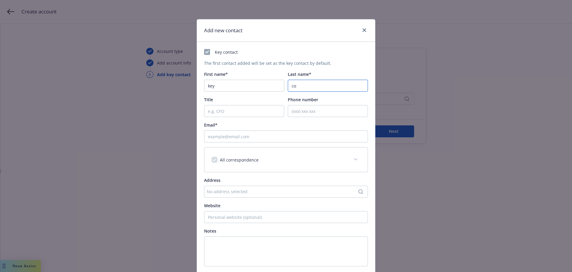
type input "c"
type input "Key"
type input "Contact"
click at [212, 114] on input "Title" at bounding box center [244, 111] width 80 height 12
type input "CEO"
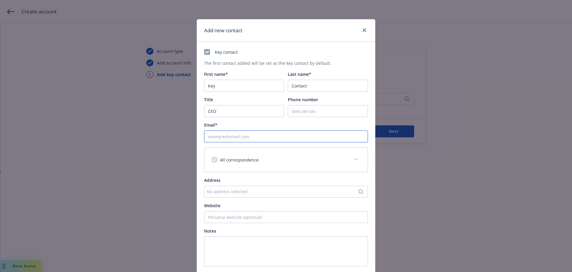
click at [217, 137] on input "Email*" at bounding box center [286, 136] width 164 height 12
type input "keycontact@dummy.com"
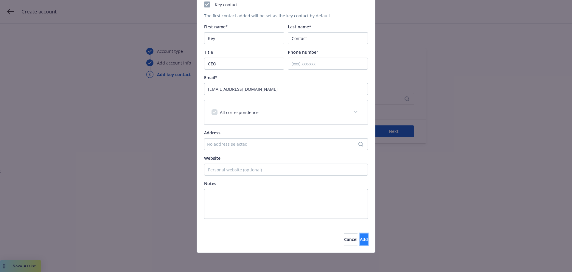
click at [360, 239] on span "Add" at bounding box center [364, 239] width 8 height 6
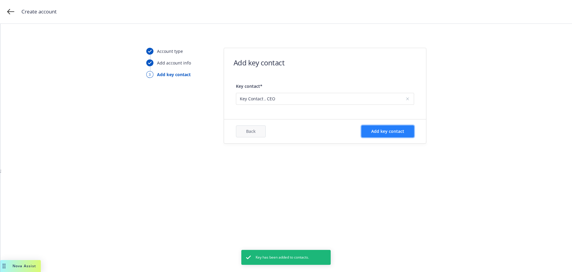
click at [397, 130] on span "Add key contact" at bounding box center [388, 131] width 33 height 6
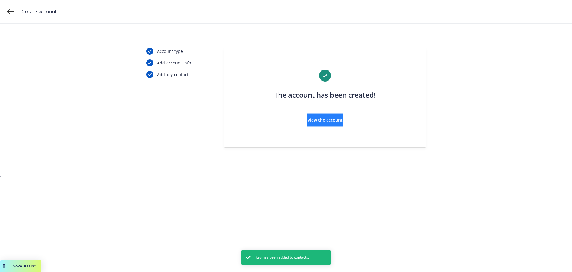
click at [328, 122] on span "View the account" at bounding box center [325, 120] width 35 height 6
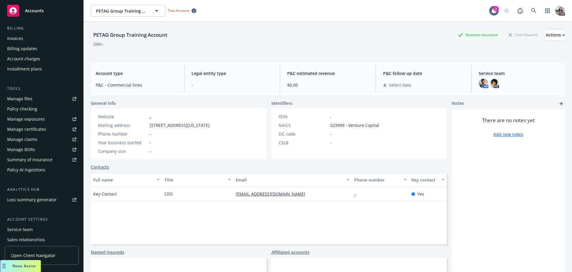
scroll to position [137, 0]
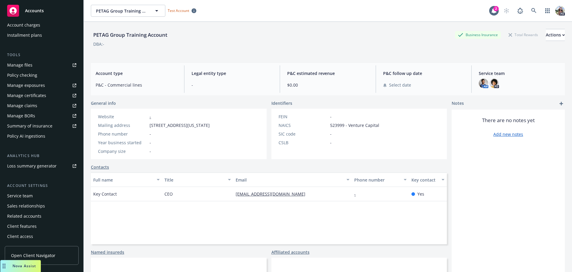
click at [19, 192] on div "Service team" at bounding box center [20, 196] width 26 height 10
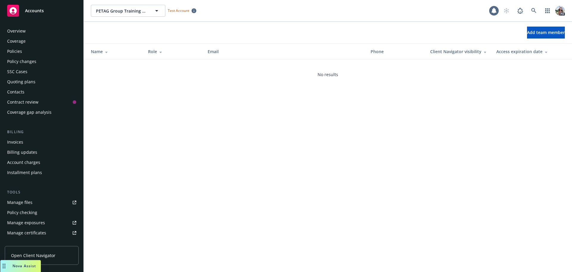
scroll to position [137, 0]
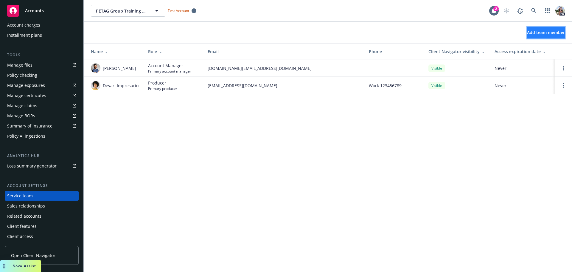
click at [557, 28] on button "Add team member" at bounding box center [546, 33] width 38 height 12
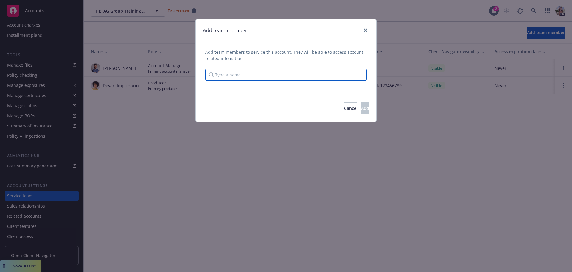
click at [236, 73] on input "Type a name" at bounding box center [286, 75] width 162 height 12
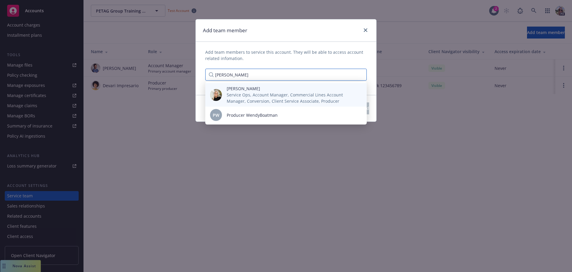
type input "wendy"
click at [235, 101] on span "Service Ops, Account Manager, Commercial Lines Account Manager, Conversion, Cli…" at bounding box center [292, 98] width 131 height 13
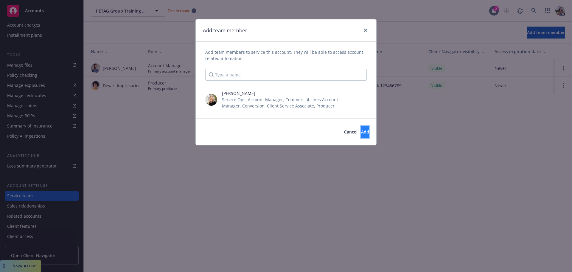
click at [361, 132] on span "Add" at bounding box center [365, 132] width 8 height 6
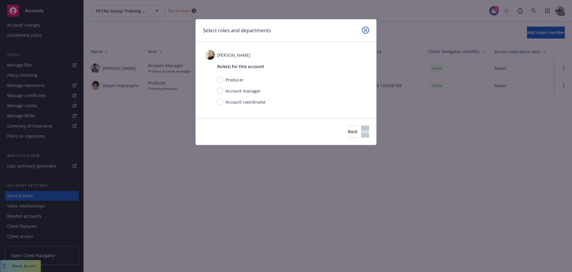
click at [367, 28] on icon "close" at bounding box center [366, 30] width 4 height 4
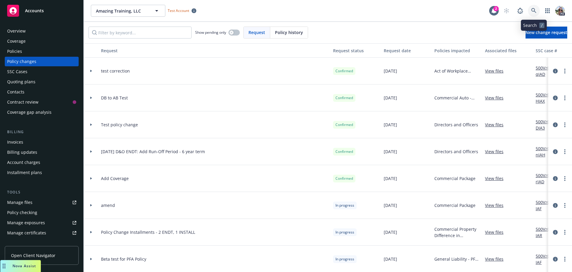
click at [531, 11] on link at bounding box center [534, 11] width 12 height 12
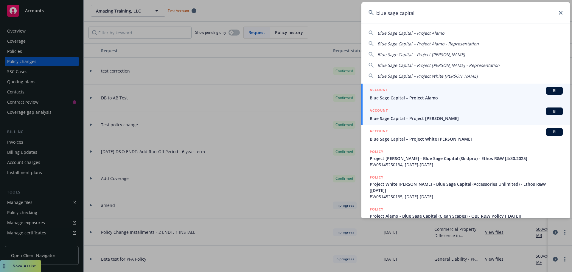
type input "blue sage capital"
click at [423, 100] on span "Blue Sage Capital – Project Alamo" at bounding box center [466, 98] width 193 height 6
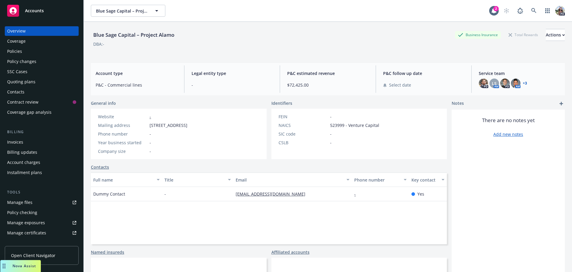
click at [13, 54] on div "Policies" at bounding box center [14, 52] width 15 height 10
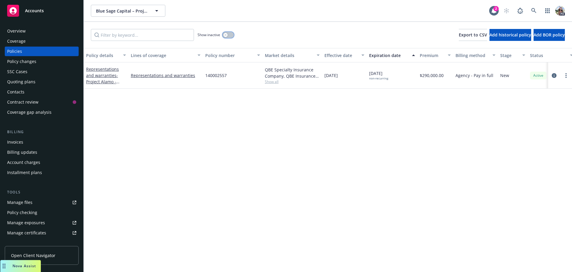
click at [226, 35] on icon "button" at bounding box center [226, 35] width 2 height 2
click at [534, 8] on icon at bounding box center [534, 10] width 5 height 5
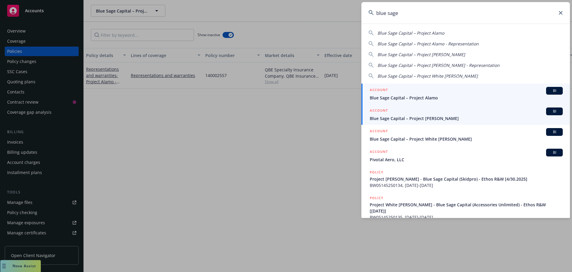
type input "blue sage"
click at [410, 116] on span "Blue Sage Capital – Project Stark" at bounding box center [466, 118] width 193 height 6
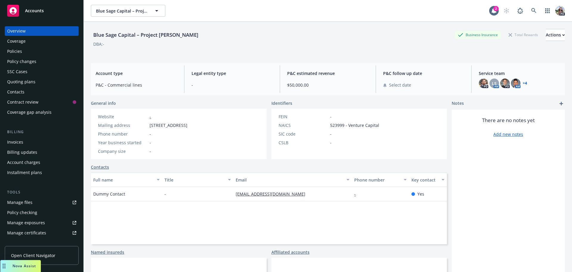
click at [30, 49] on div "Policies" at bounding box center [41, 52] width 69 height 10
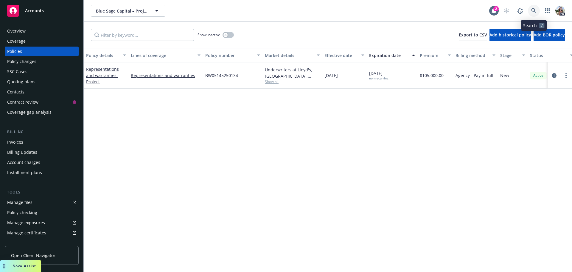
click at [532, 7] on link at bounding box center [534, 11] width 12 height 12
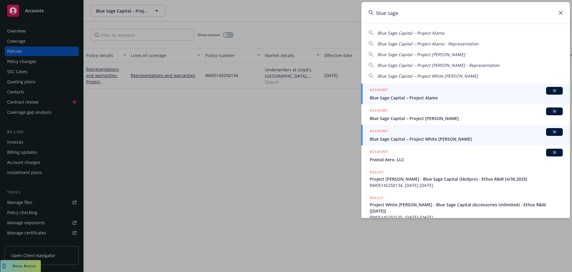
type input "blue sage"
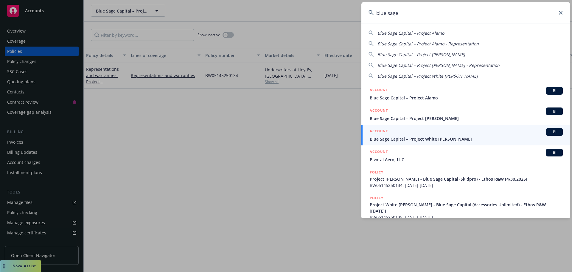
click at [380, 136] on span "Blue Sage Capital – Project White Walker" at bounding box center [466, 139] width 193 height 6
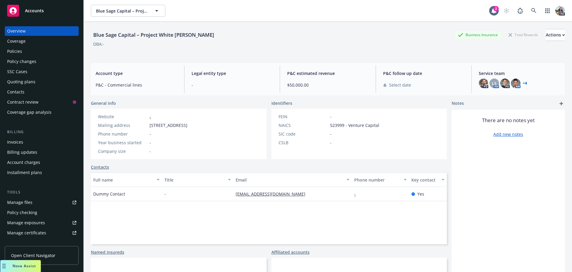
click at [15, 51] on div "Policies" at bounding box center [14, 52] width 15 height 10
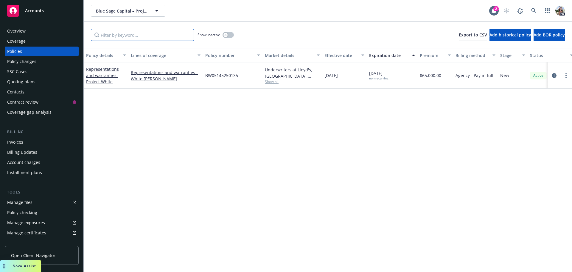
click at [113, 36] on input "Filter by keyword..." at bounding box center [142, 35] width 103 height 12
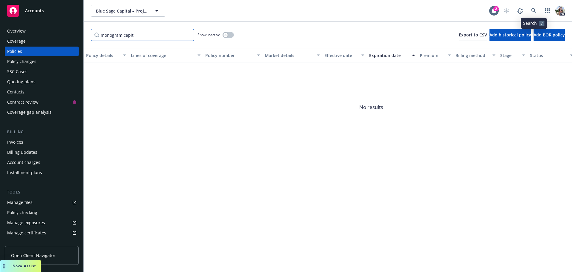
type input "monogram capit"
click at [535, 8] on icon at bounding box center [534, 10] width 5 height 5
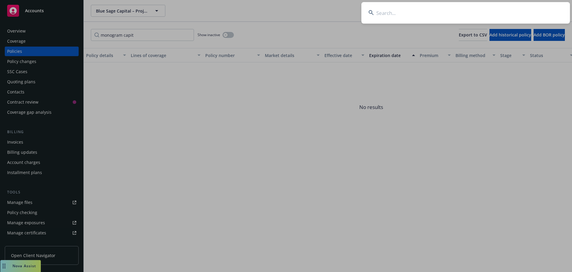
click at [449, 18] on input at bounding box center [466, 12] width 209 height 21
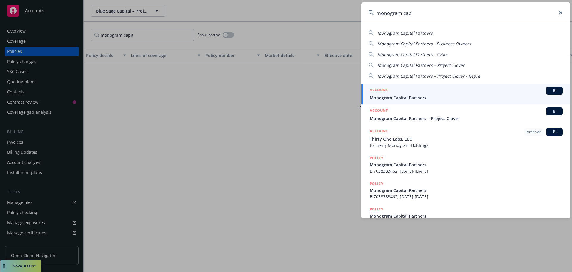
type input "monogram capi"
click at [418, 92] on div "ACCOUNT BI" at bounding box center [466, 91] width 193 height 8
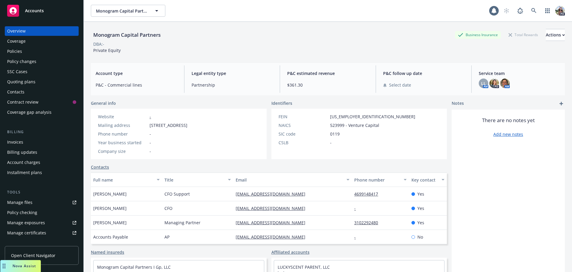
click at [18, 54] on div "Policies" at bounding box center [14, 52] width 15 height 10
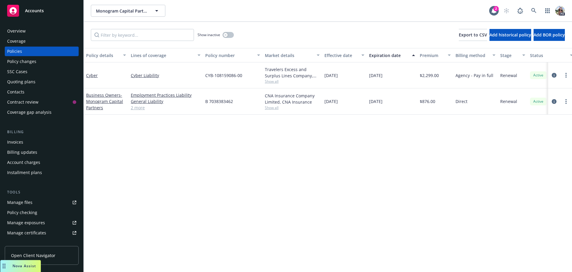
click at [141, 109] on link "2 more" at bounding box center [166, 107] width 70 height 6
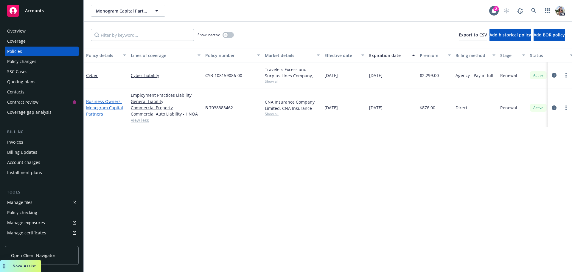
click at [92, 106] on span "- Monogram Capital Partners" at bounding box center [104, 107] width 37 height 18
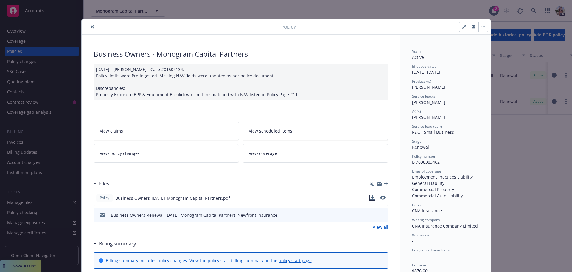
click at [370, 197] on icon "download file" at bounding box center [372, 197] width 5 height 5
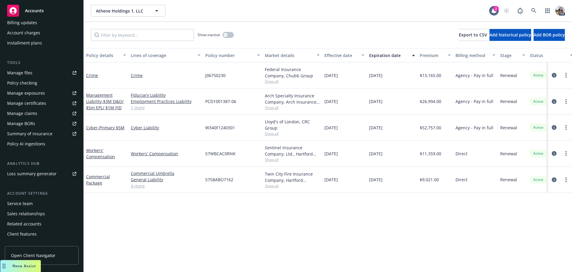
scroll to position [137, 0]
